Goal: Information Seeking & Learning: Learn about a topic

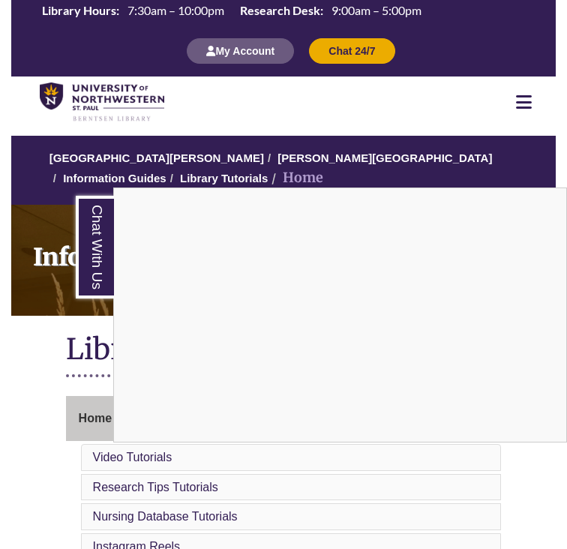
click at [81, 236] on link "Chat With Us" at bounding box center [95, 247] width 38 height 103
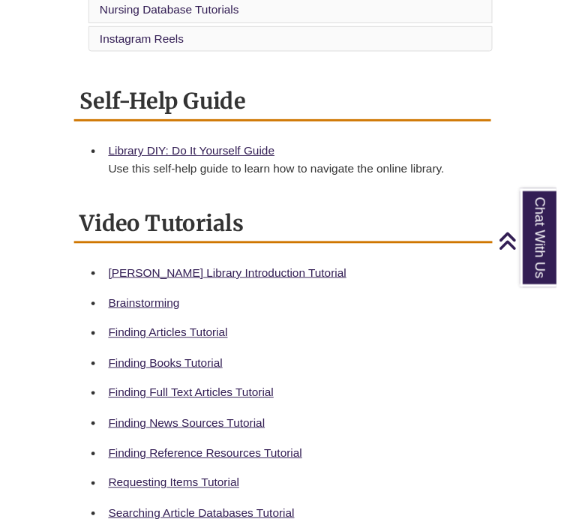
scroll to position [508, 0]
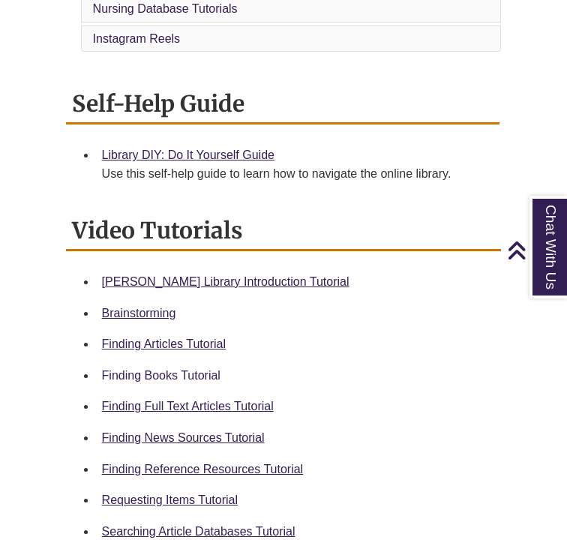
click at [207, 369] on link "Finding Books Tutorial" at bounding box center [161, 375] width 118 height 13
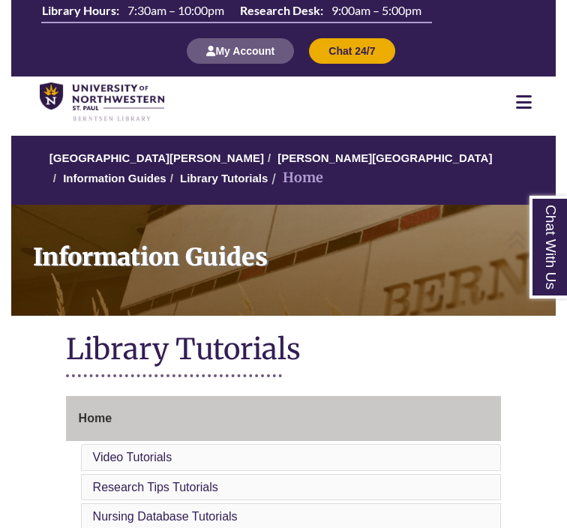
scroll to position [0, 0]
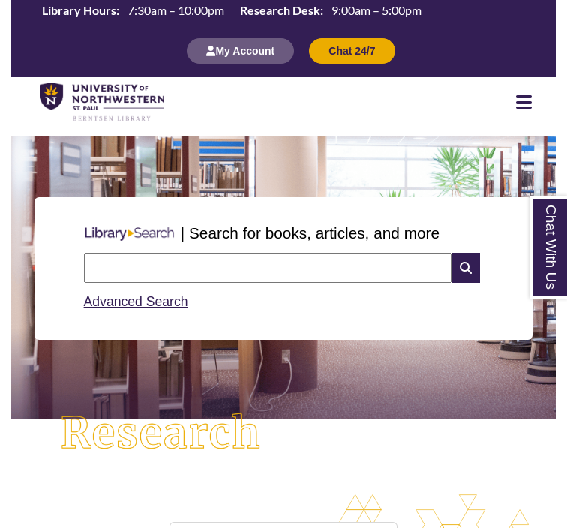
click at [218, 273] on input "text" at bounding box center [268, 268] width 368 height 30
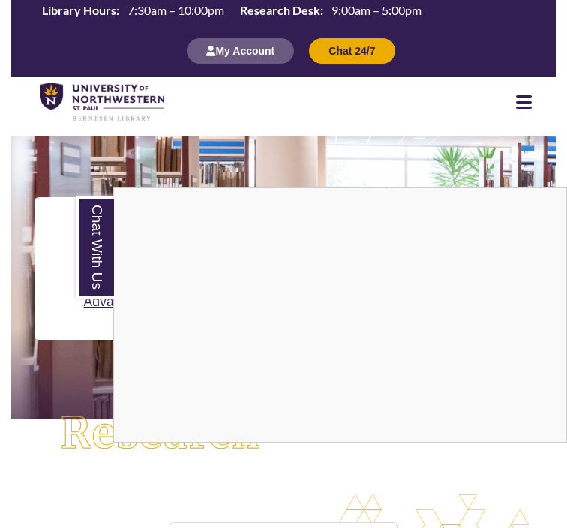
click at [91, 256] on link "Chat With Us" at bounding box center [95, 247] width 38 height 103
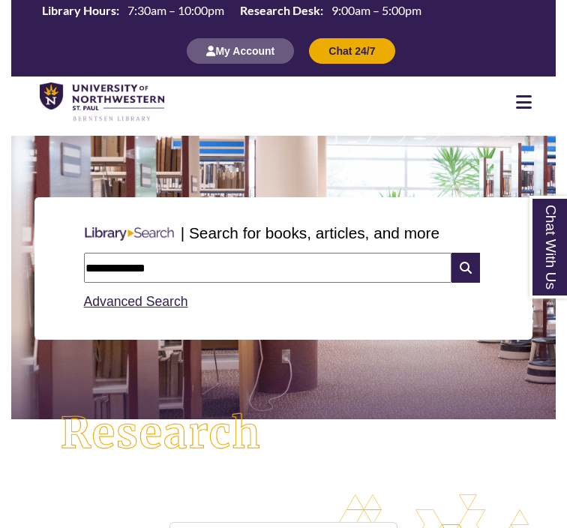
click at [195, 267] on input "**********" at bounding box center [268, 268] width 368 height 30
type input "**********"
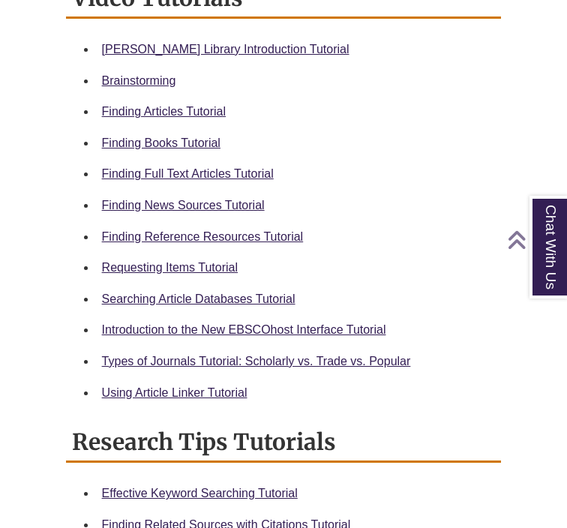
scroll to position [762, 0]
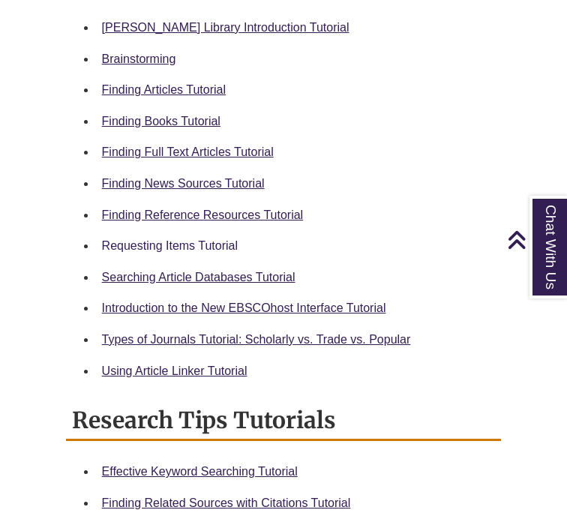
click at [191, 241] on link "Requesting Items Tutorial" at bounding box center [170, 245] width 136 height 13
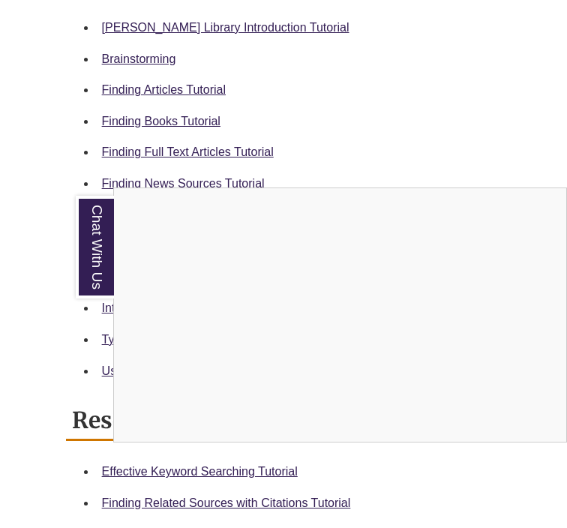
click at [91, 253] on link "Chat With Us" at bounding box center [95, 247] width 38 height 103
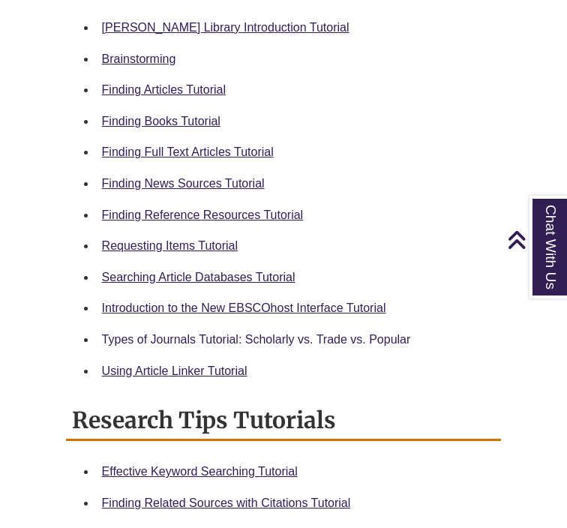
click at [186, 333] on link "Types of Journals Tutorial: Scholarly vs. Trade vs. Popular" at bounding box center [256, 339] width 309 height 13
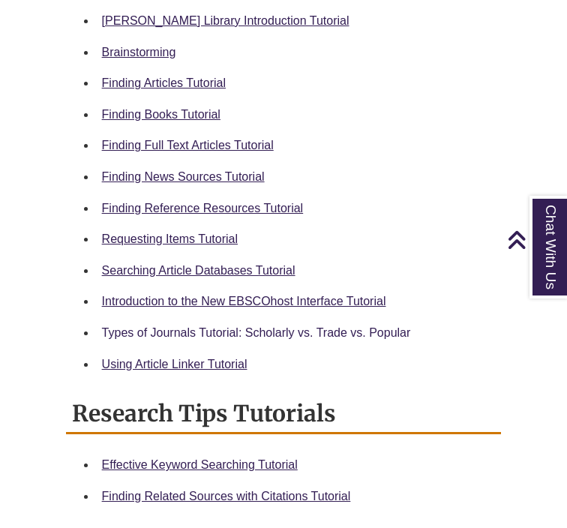
scroll to position [761, 0]
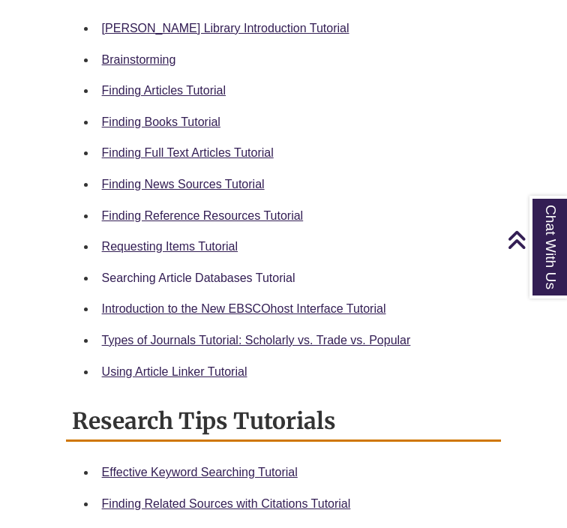
click at [208, 271] on link "Searching Article Databases Tutorial" at bounding box center [198, 277] width 193 height 13
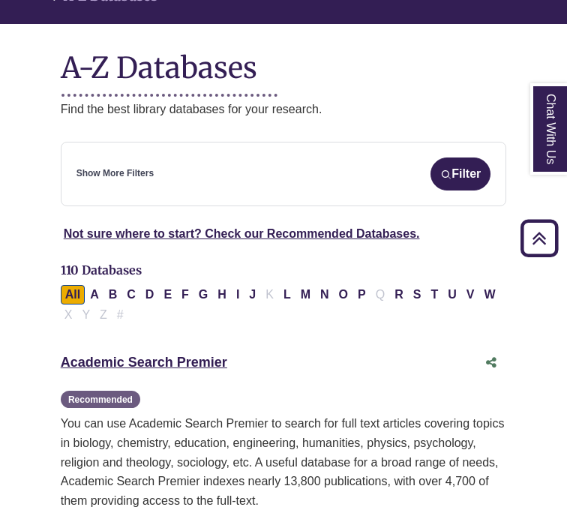
scroll to position [243, 0]
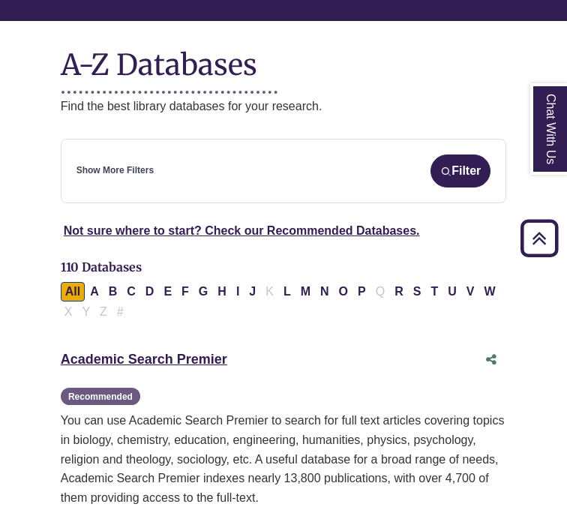
click at [284, 154] on div "Show More Filters Filter" at bounding box center [283, 170] width 415 height 33
click at [439, 139] on div "**********" at bounding box center [284, 171] width 446 height 64
click at [444, 154] on button "Filter" at bounding box center [460, 170] width 60 height 33
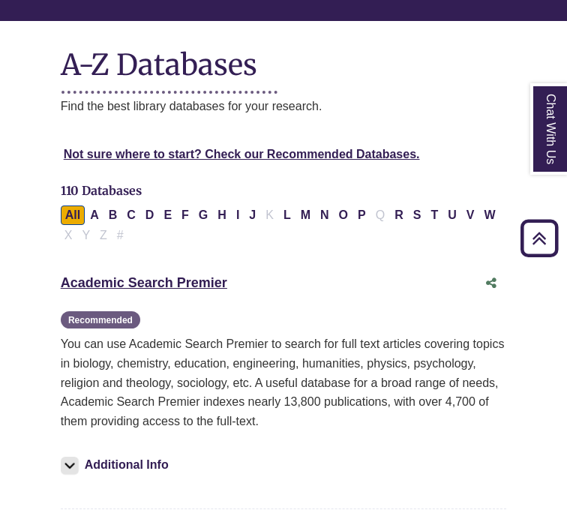
select select "Database Subject Filter"
select select "Database Types Filter"
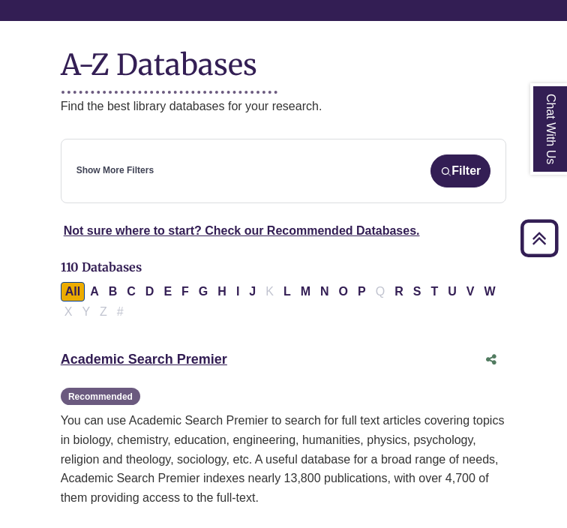
click at [139, 163] on link "Show More Filters" at bounding box center [114, 170] width 77 height 14
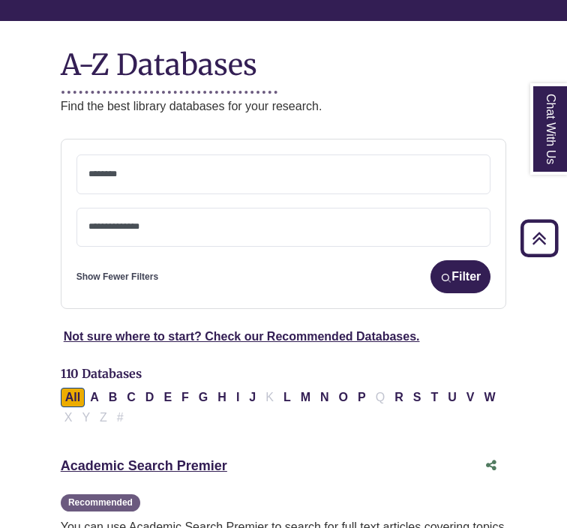
click at [148, 169] on textarea "Search" at bounding box center [283, 175] width 391 height 12
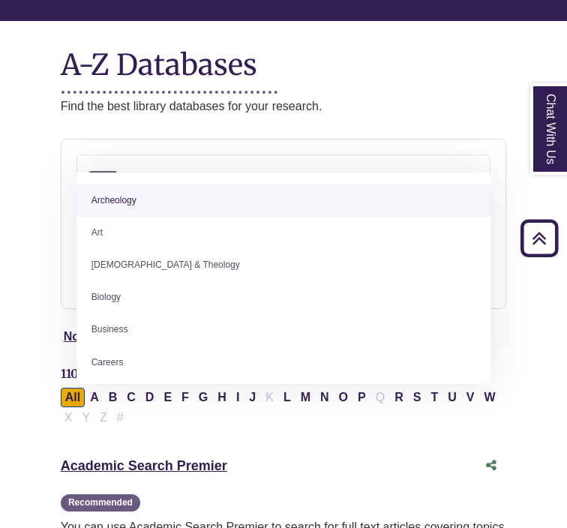
click at [125, 165] on span at bounding box center [283, 171] width 391 height 13
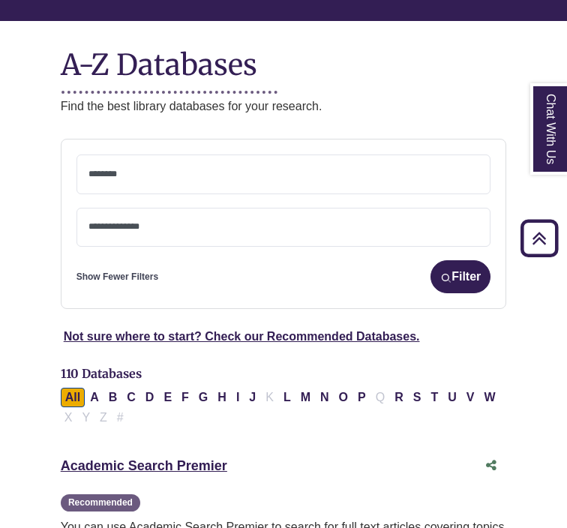
click at [150, 222] on textarea "Search" at bounding box center [283, 228] width 391 height 12
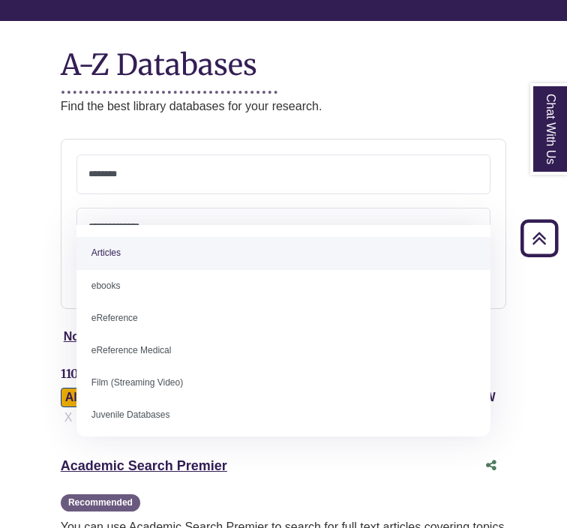
click at [154, 155] on span at bounding box center [283, 174] width 391 height 38
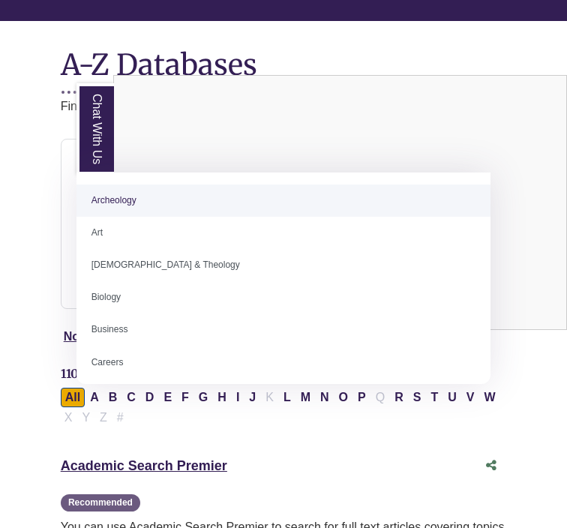
click at [106, 141] on link "Chat With Us" at bounding box center [95, 128] width 37 height 91
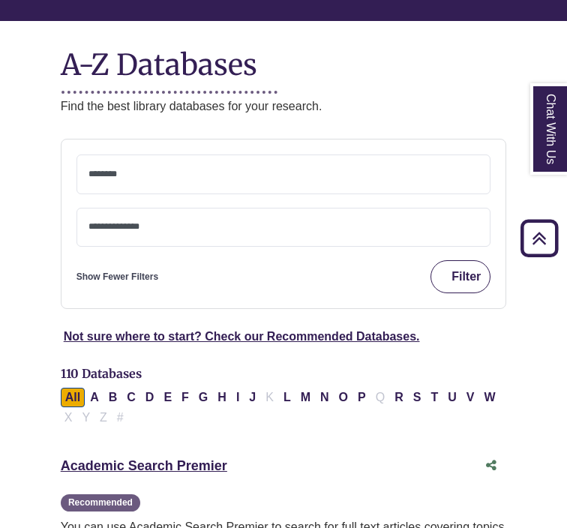
click at [430, 260] on button "Filter" at bounding box center [460, 276] width 60 height 33
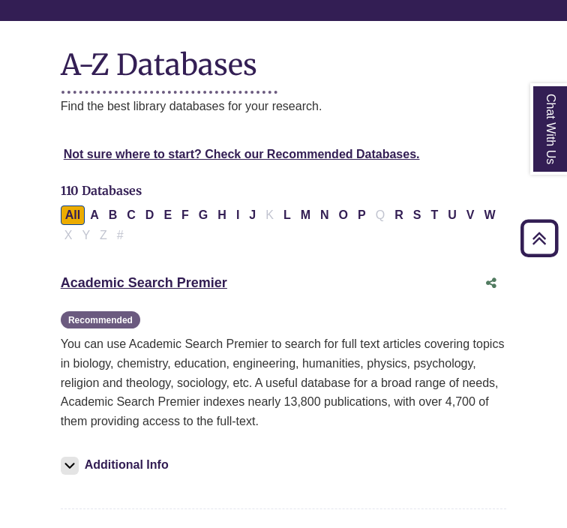
select select "Database Subject Filter"
select select "Database Types Filter"
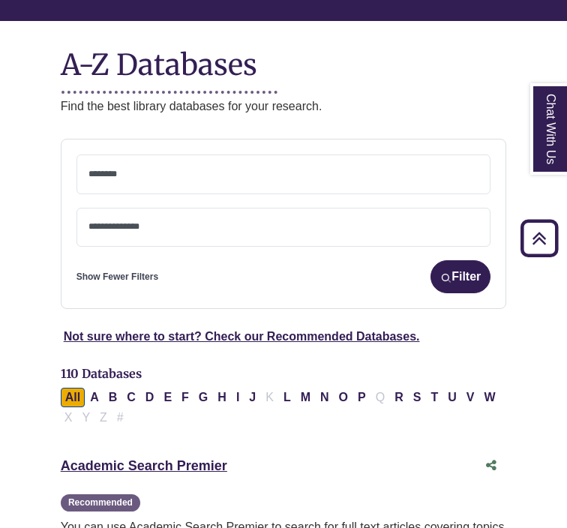
click at [126, 270] on link "Show Fewer Filters" at bounding box center [117, 277] width 82 height 14
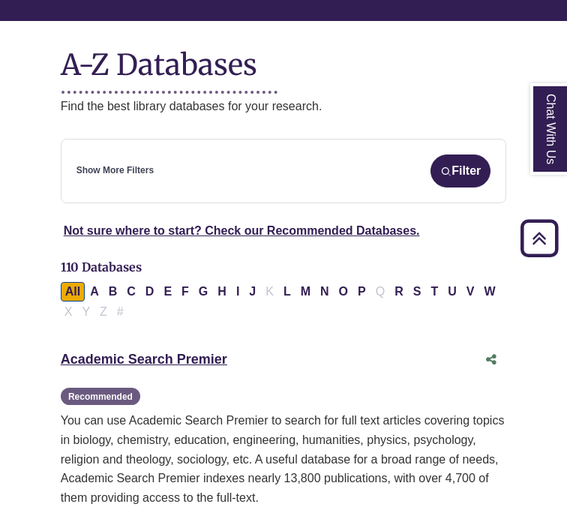
click at [120, 162] on div "Show More Filters Filter" at bounding box center [283, 170] width 415 height 33
click at [123, 163] on link "Show More Filters" at bounding box center [114, 170] width 77 height 14
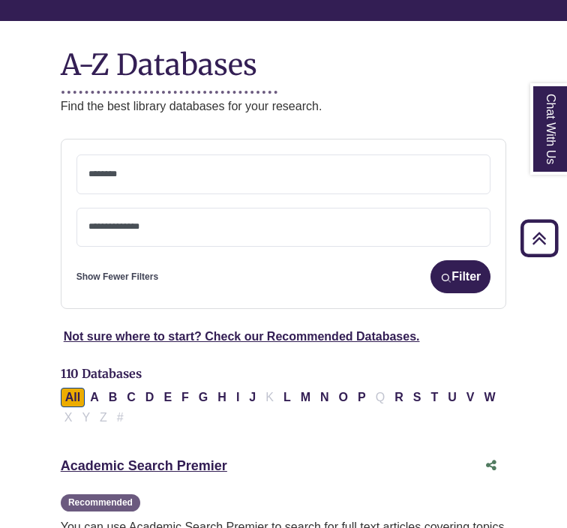
click at [157, 169] on textarea "Search" at bounding box center [283, 175] width 391 height 12
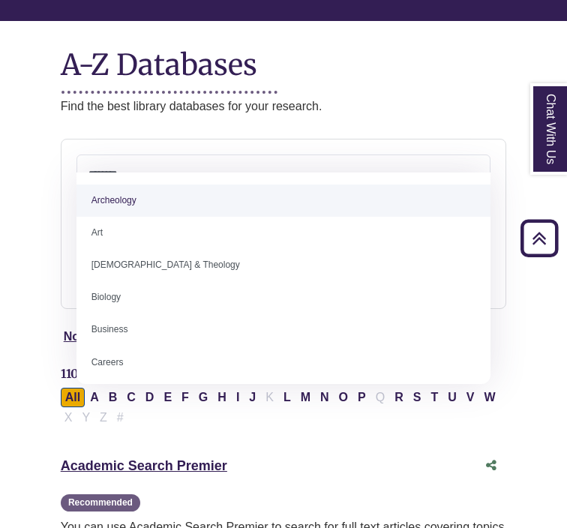
scroll to position [352, 0]
click at [336, 139] on div "**********" at bounding box center [284, 224] width 446 height 171
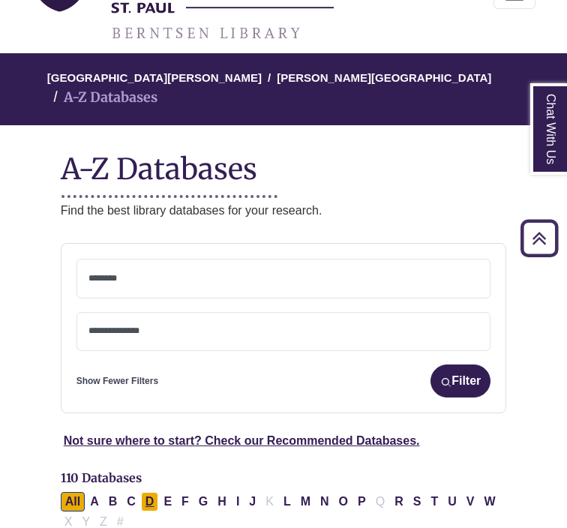
scroll to position [79, 0]
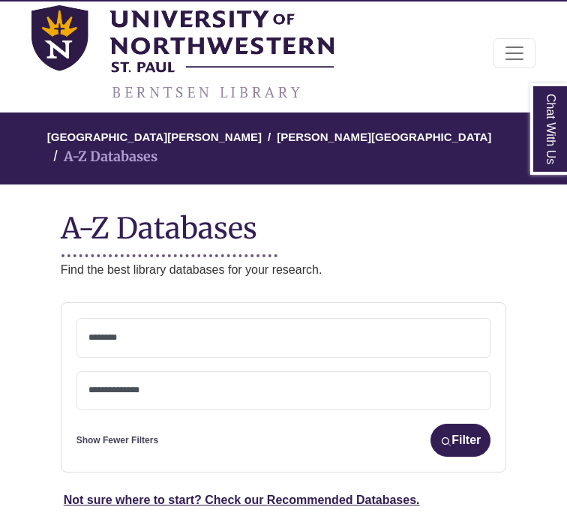
drag, startPoint x: 134, startPoint y: 413, endPoint x: 169, endPoint y: 389, distance: 42.6
click at [153, 333] on textarea "Search" at bounding box center [283, 339] width 391 height 12
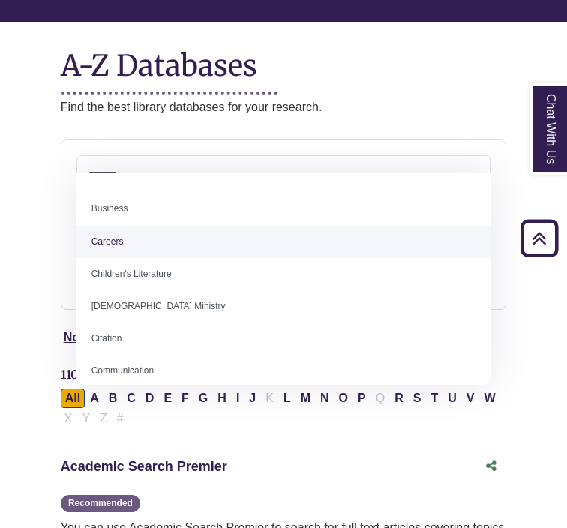
scroll to position [127, 0]
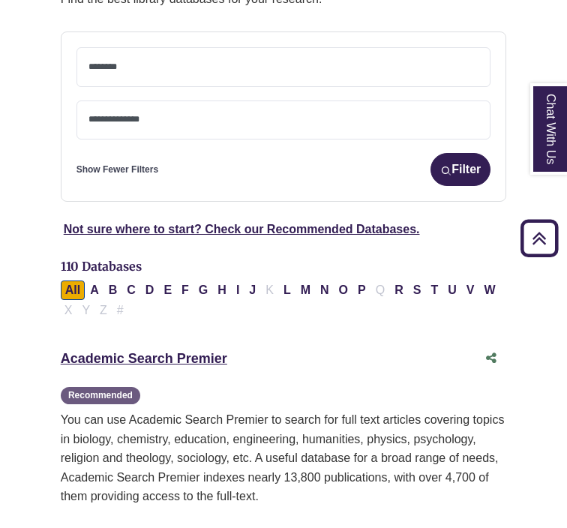
scroll to position [352, 0]
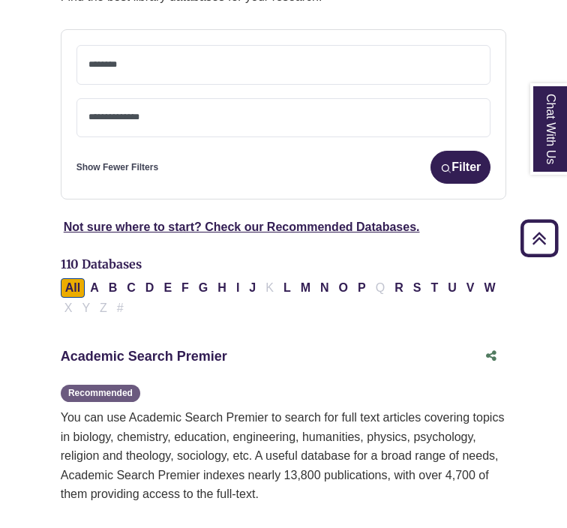
click at [168, 349] on link "Academic Search Premier This link opens in a new window" at bounding box center [144, 356] width 166 height 15
